Goal: Find specific page/section: Find specific page/section

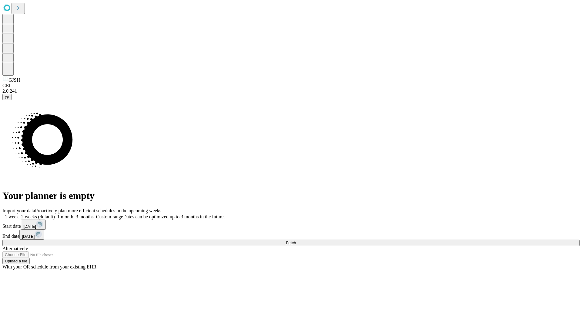
click at [296, 240] on span "Fetch" at bounding box center [291, 242] width 10 height 5
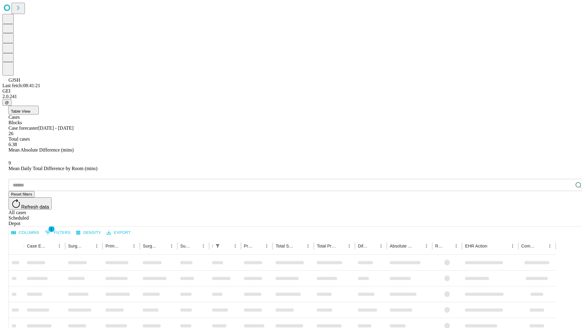
click at [567, 220] on div "Depot" at bounding box center [296, 222] width 577 height 5
click at [517, 210] on div "All cases" at bounding box center [296, 212] width 577 height 5
